Goal: Find specific page/section: Find specific page/section

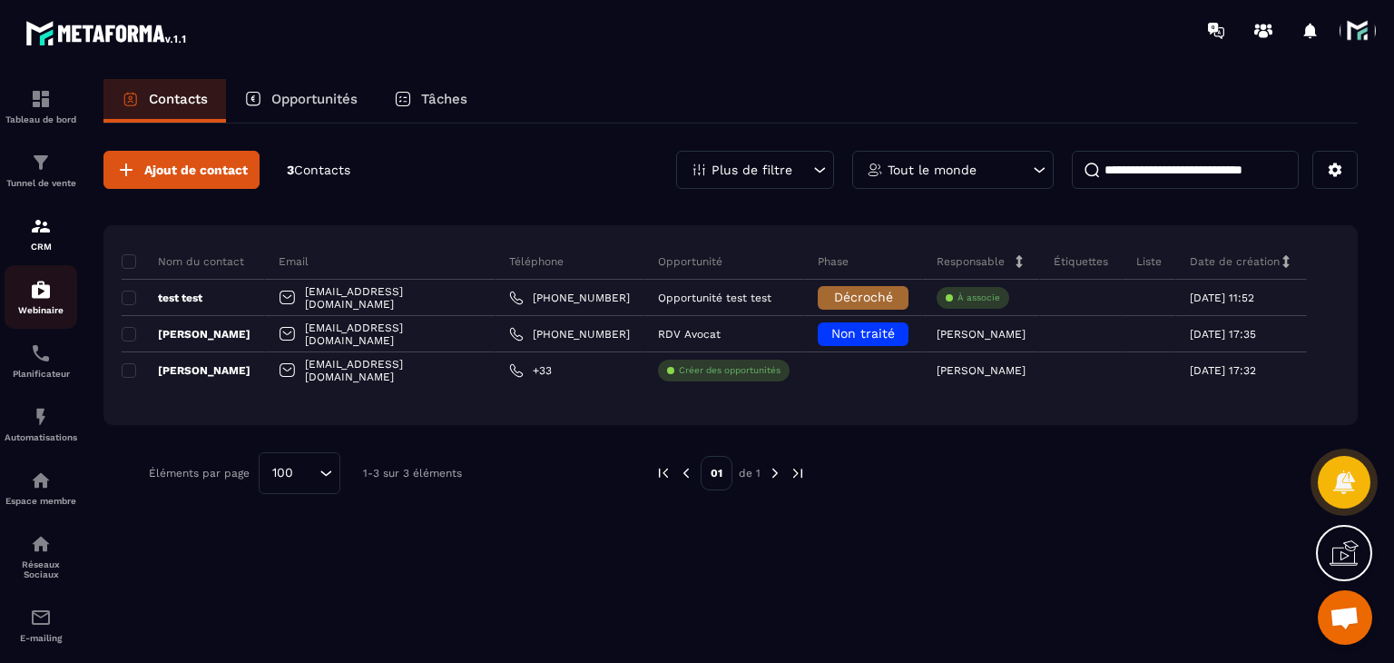
click at [57, 295] on div "Webinaire" at bounding box center [41, 297] width 73 height 36
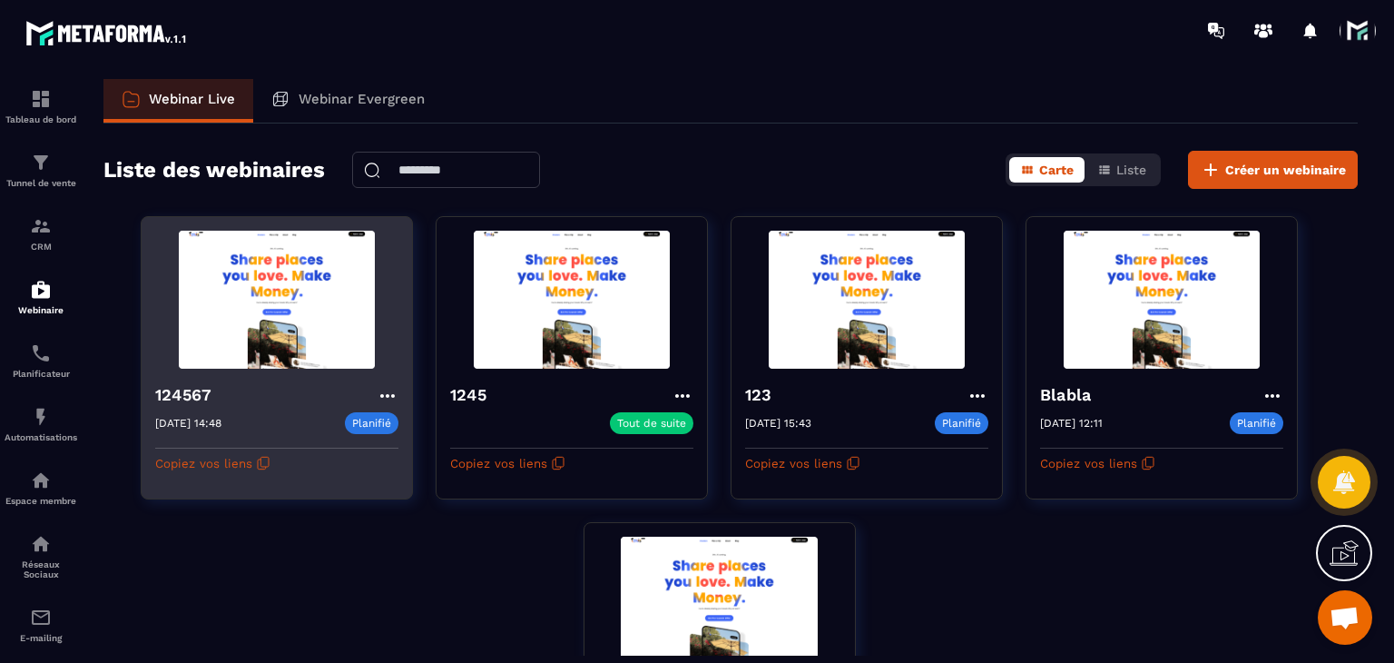
click at [374, 386] on div "124567" at bounding box center [276, 397] width 243 height 30
click at [380, 394] on icon at bounding box center [388, 396] width 22 height 22
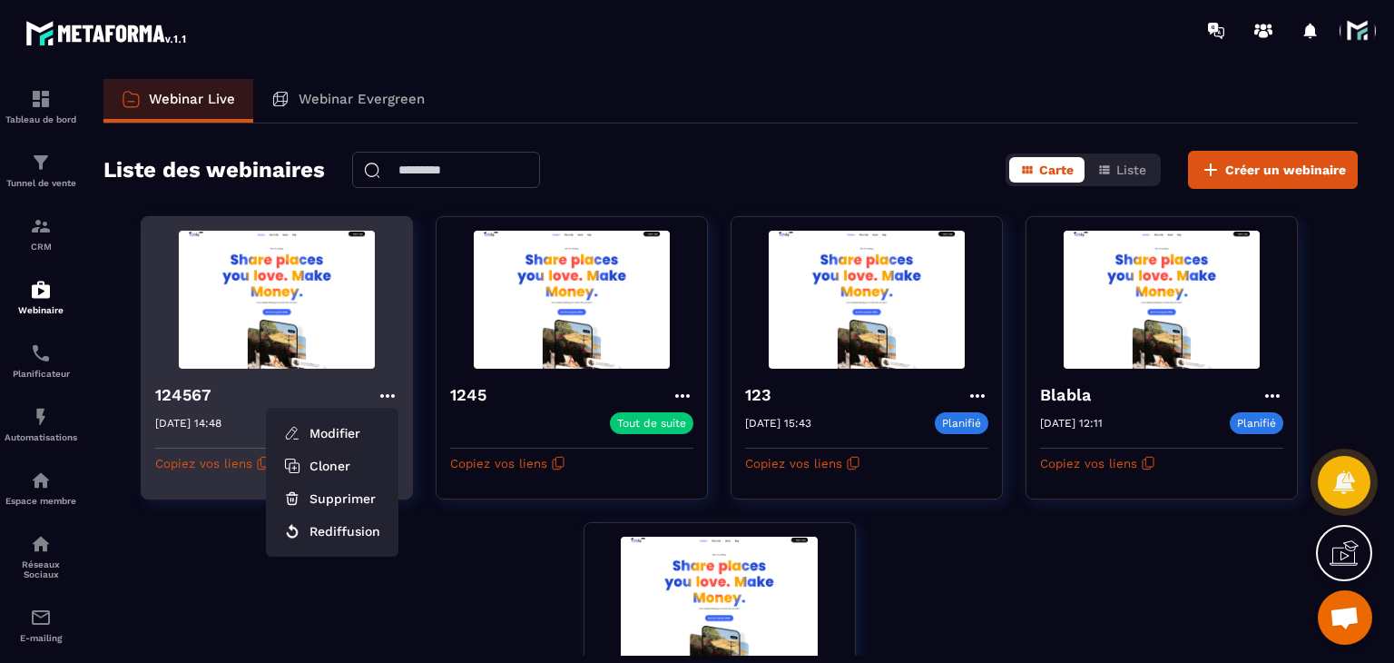
click at [380, 394] on icon at bounding box center [388, 396] width 22 height 22
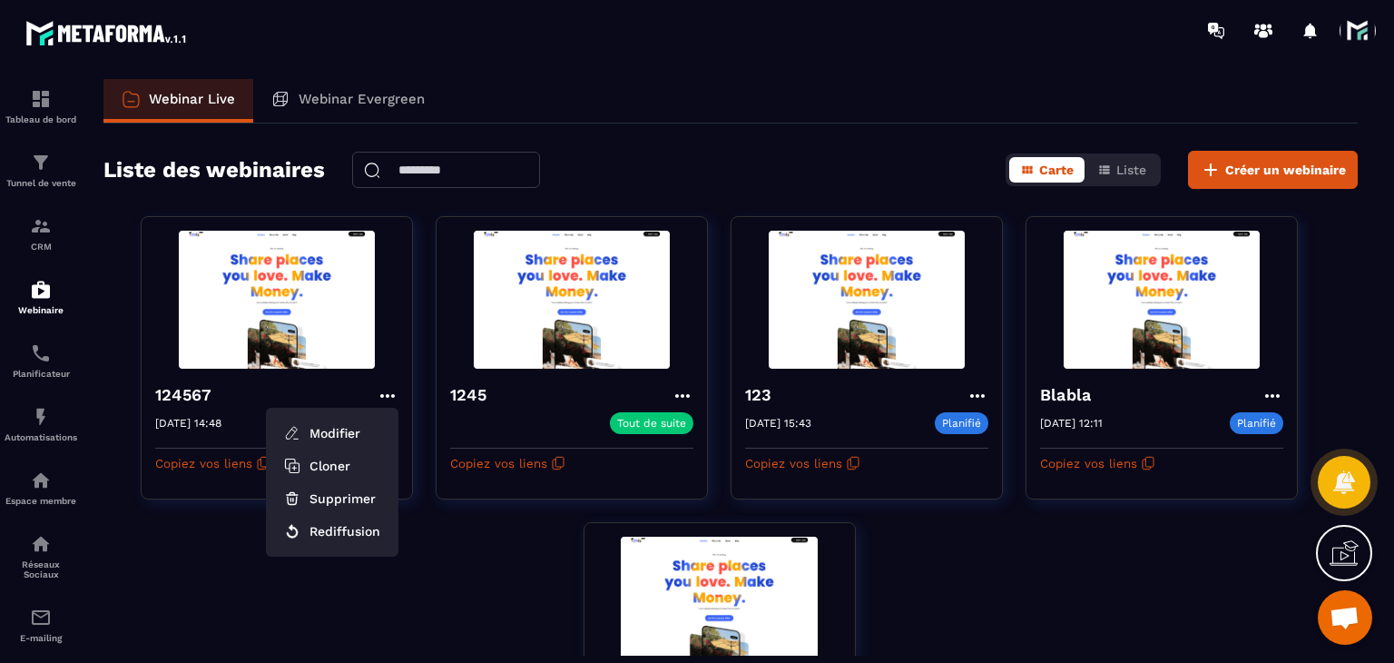
click at [1380, 44] on div at bounding box center [1362, 31] width 45 height 33
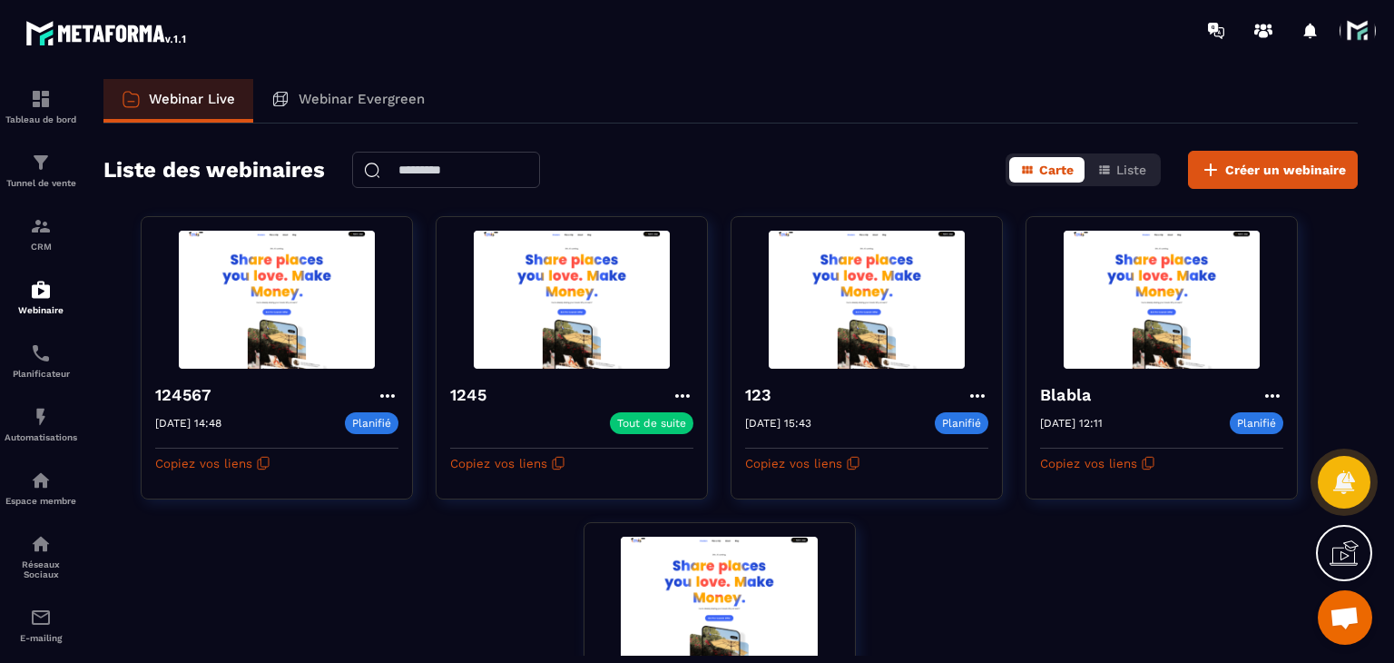
click at [1372, 36] on span at bounding box center [1358, 31] width 36 height 36
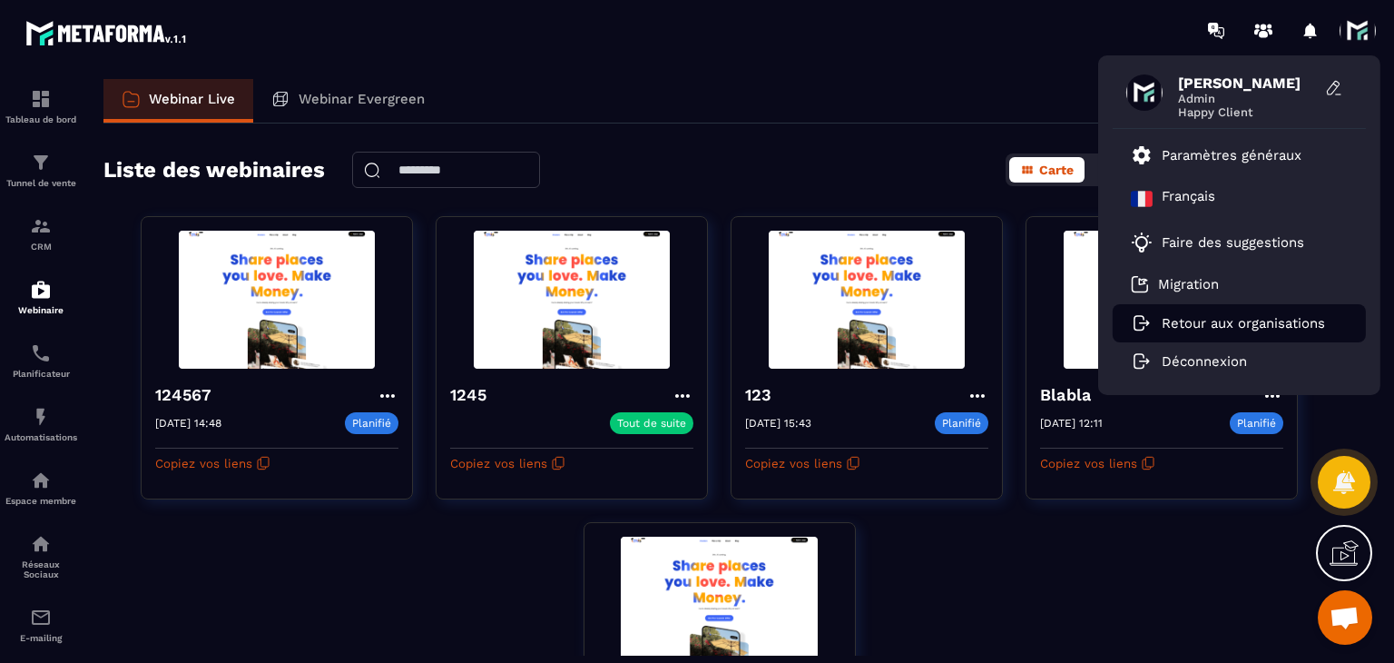
click at [1192, 310] on li "Retour aux organisations" at bounding box center [1239, 323] width 253 height 38
click at [1180, 319] on p "Retour aux organisations" at bounding box center [1243, 323] width 163 height 16
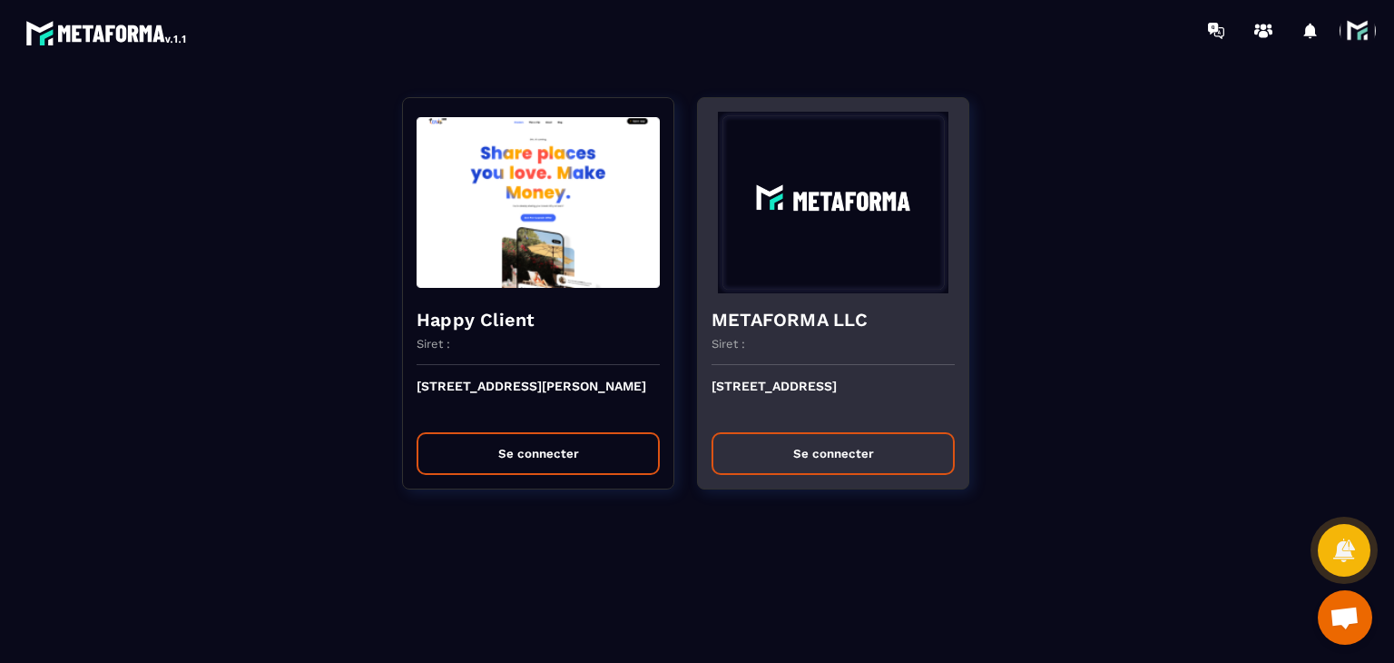
click at [792, 441] on button "Se connecter" at bounding box center [833, 453] width 243 height 43
